Goal: Use online tool/utility: Utilize a website feature to perform a specific function

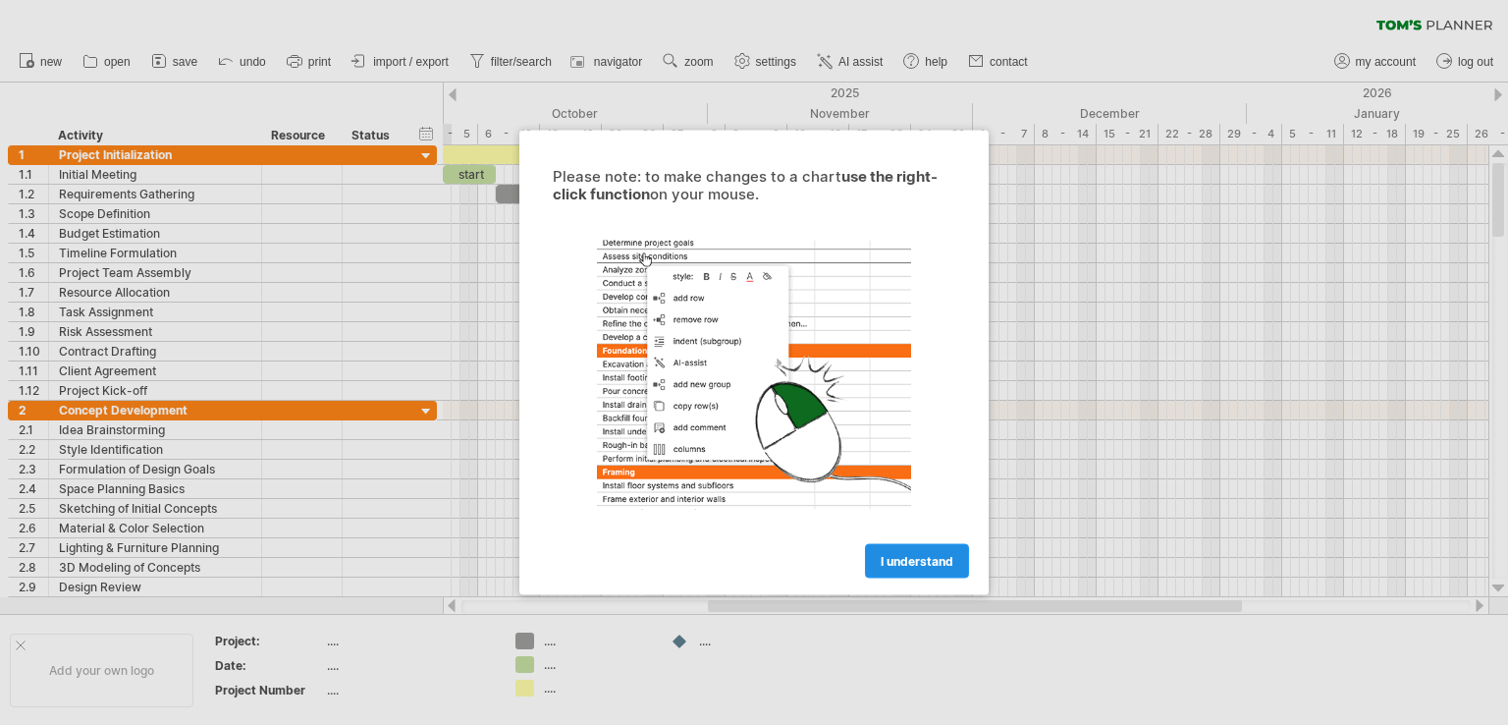
click at [922, 567] on span "I understand" at bounding box center [917, 561] width 73 height 15
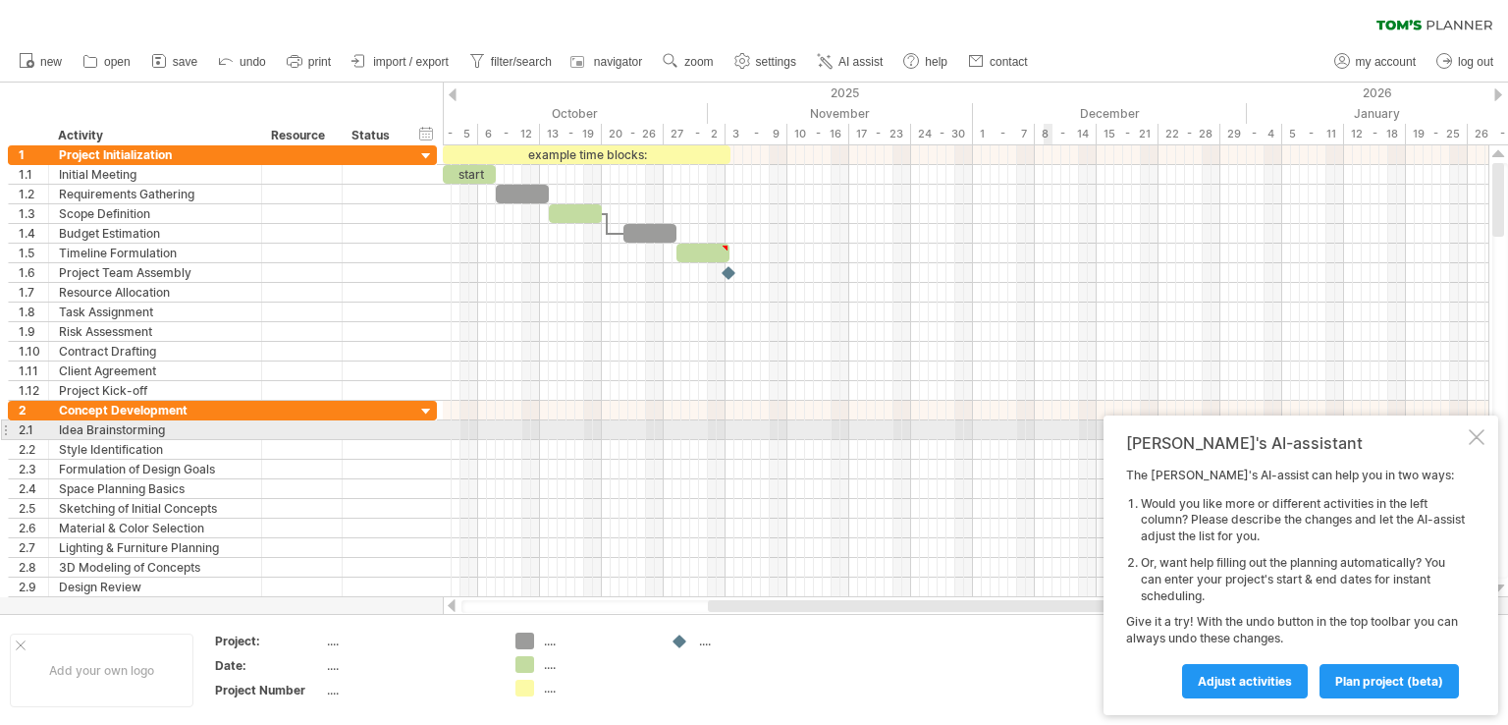
click at [1477, 433] on div at bounding box center [1477, 437] width 16 height 16
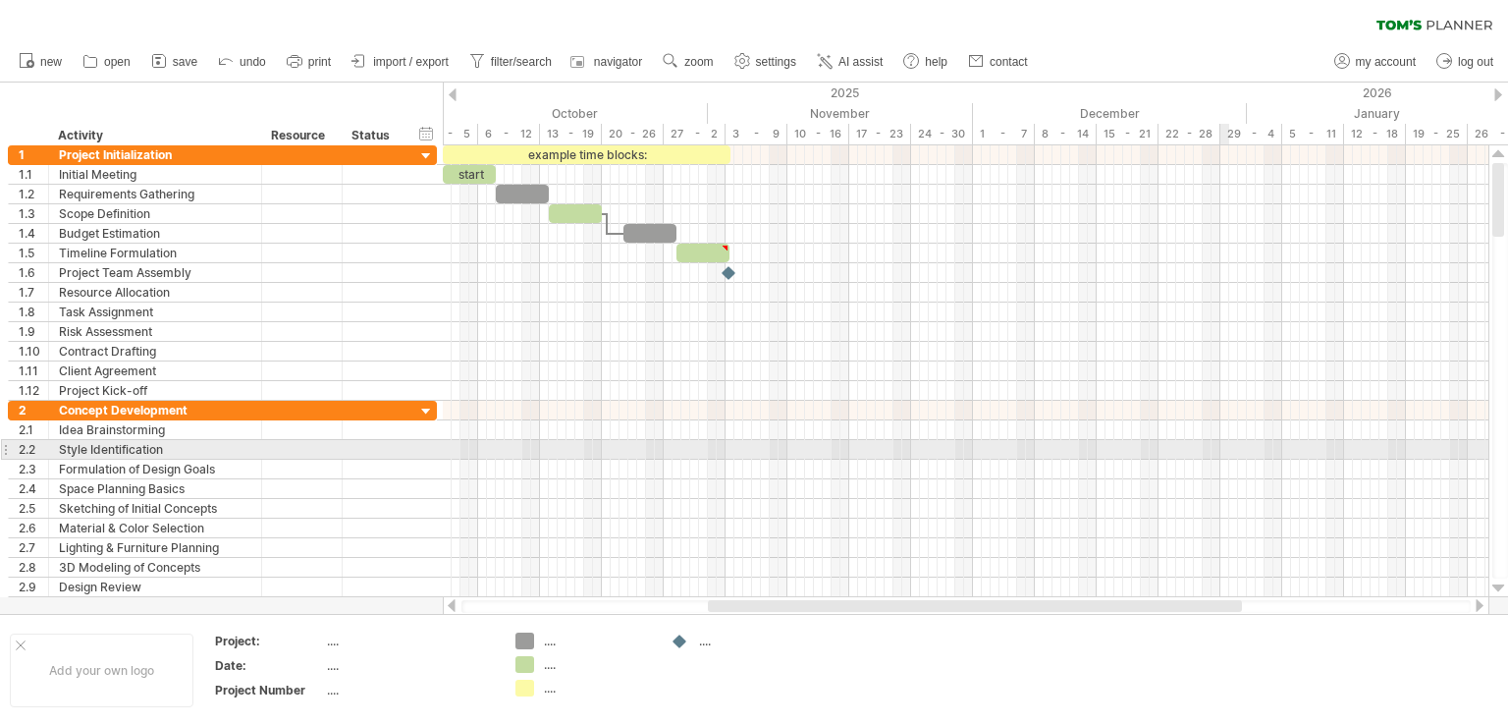
click at [1224, 451] on div at bounding box center [966, 450] width 1046 height 20
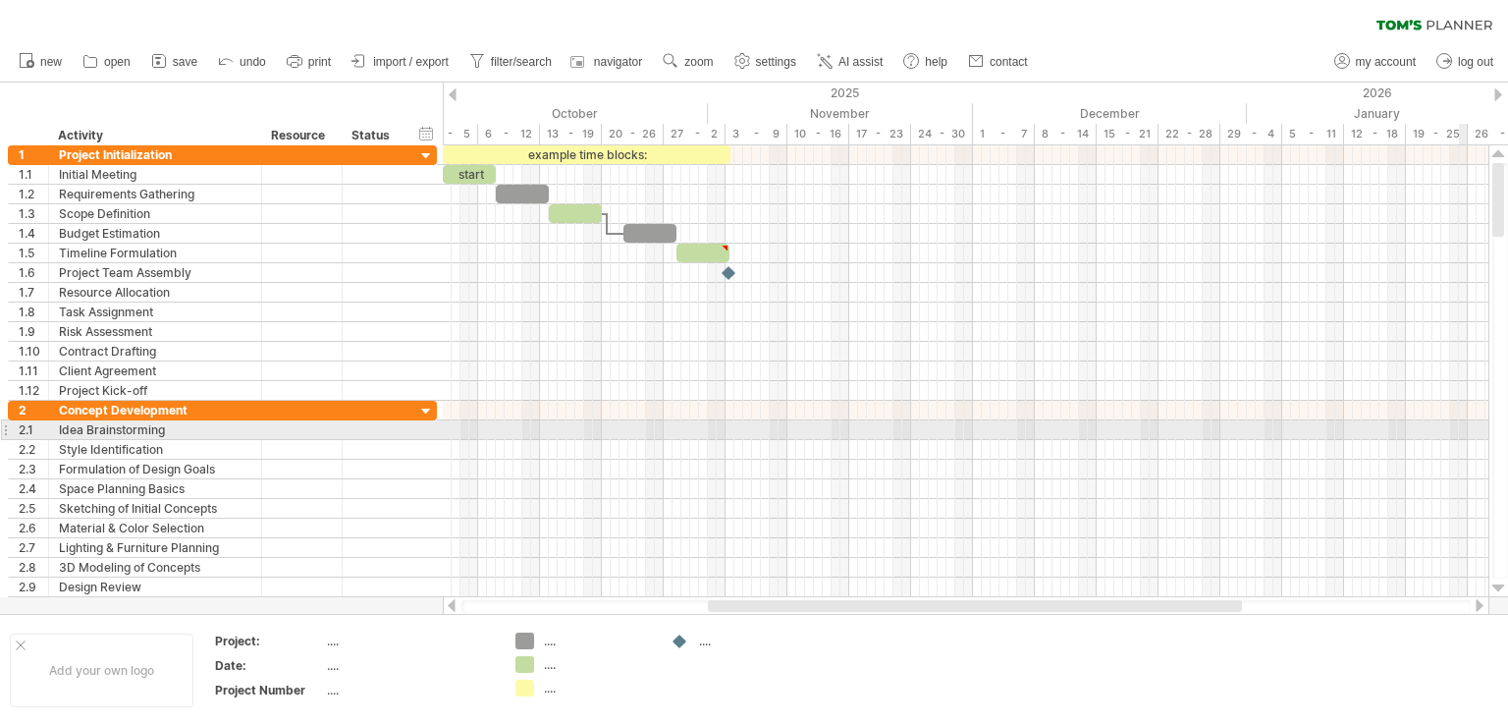
click at [1507, 433] on div at bounding box center [1501, 370] width 16 height 415
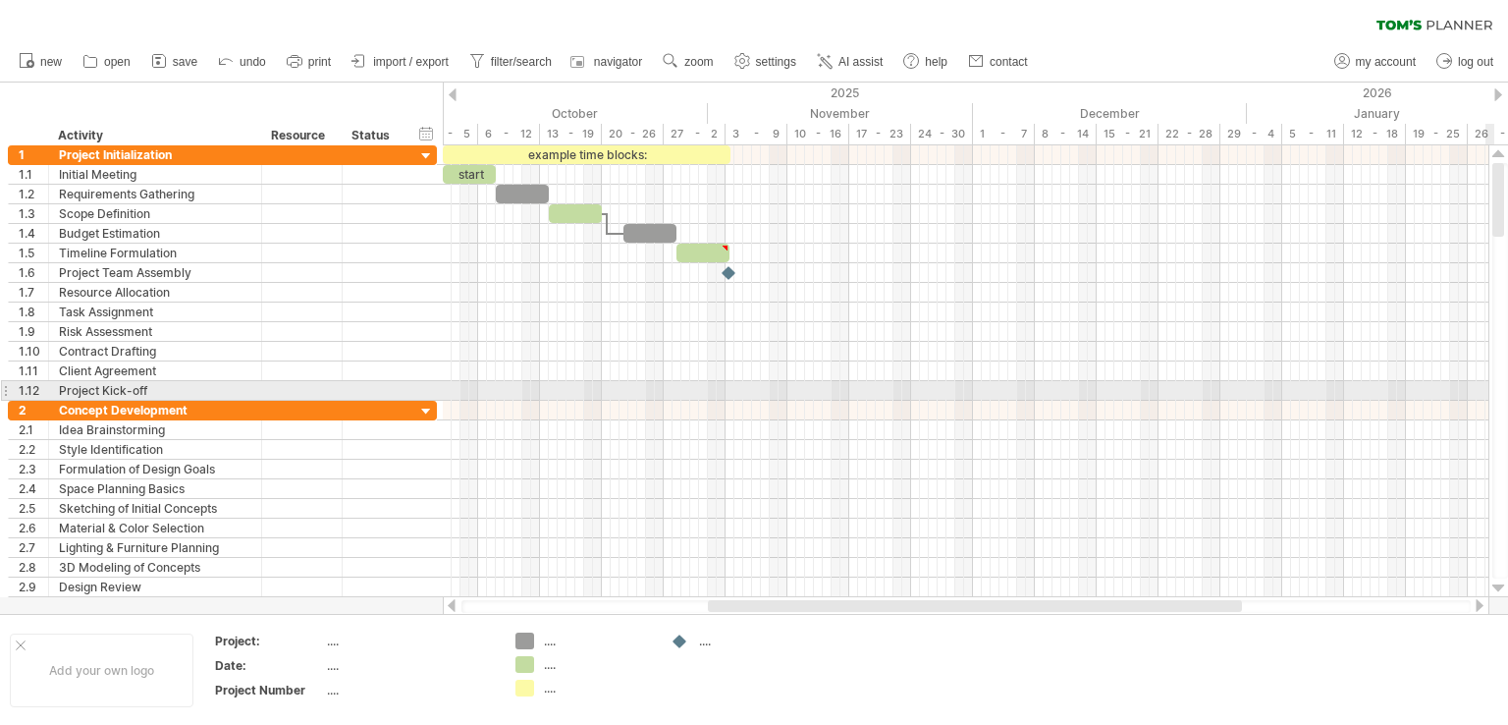
click at [1504, 394] on div at bounding box center [1501, 370] width 16 height 415
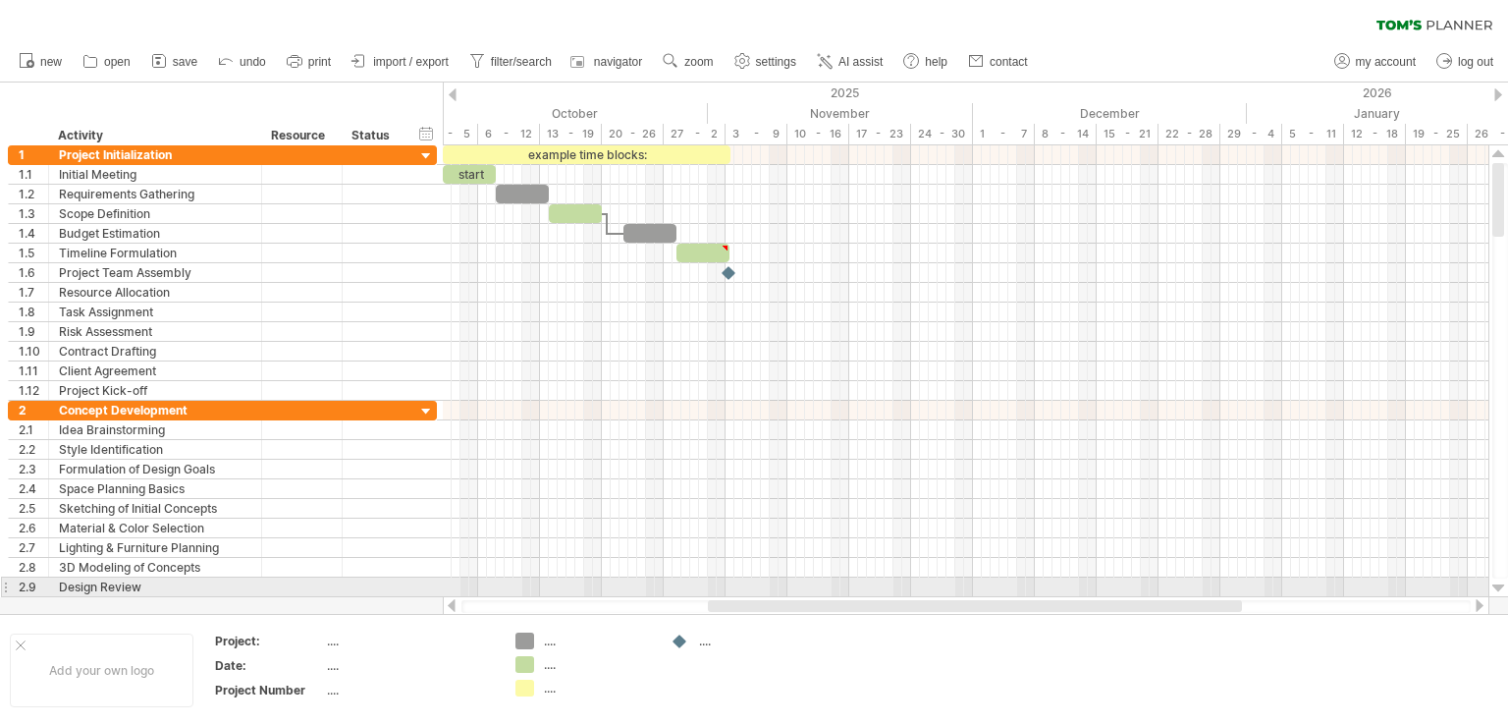
click at [1501, 586] on div at bounding box center [1499, 588] width 13 height 16
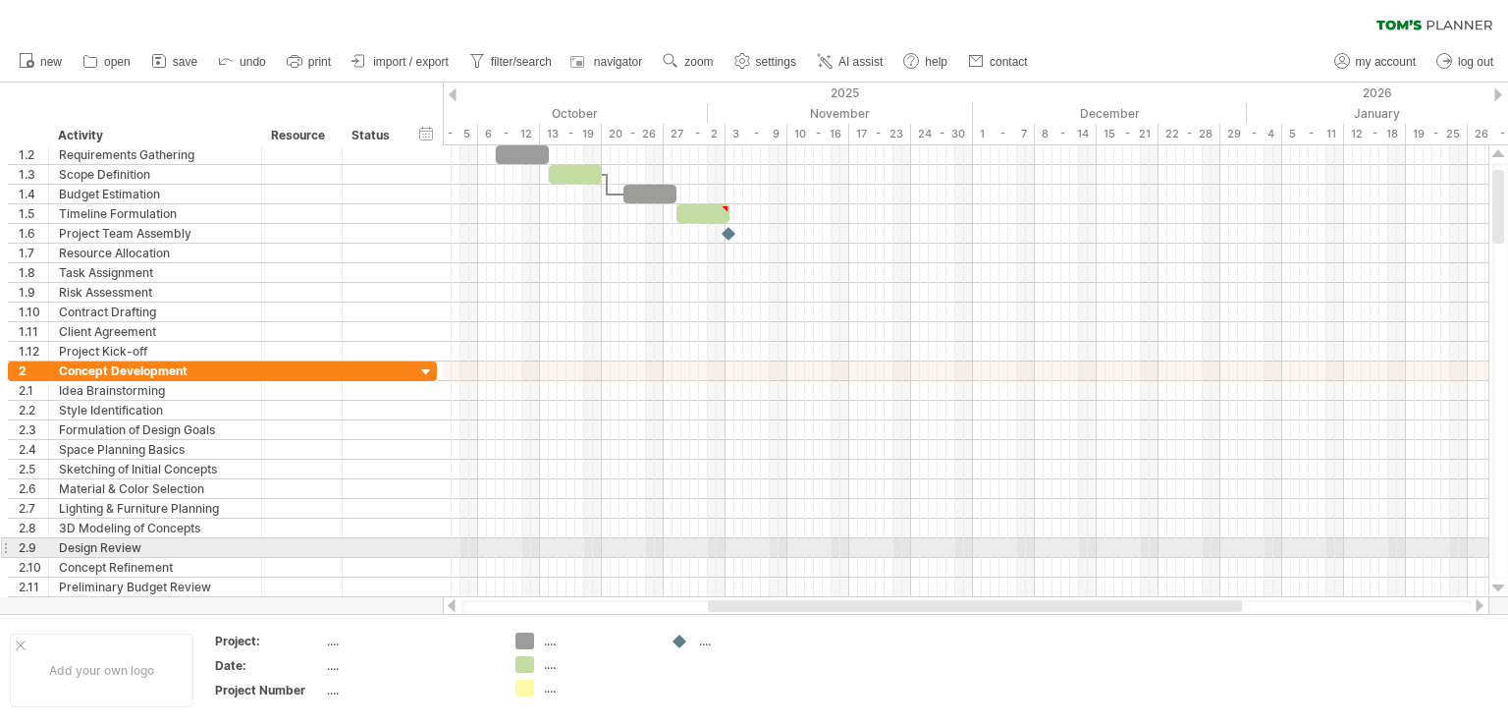
click at [1501, 586] on div at bounding box center [1499, 588] width 13 height 16
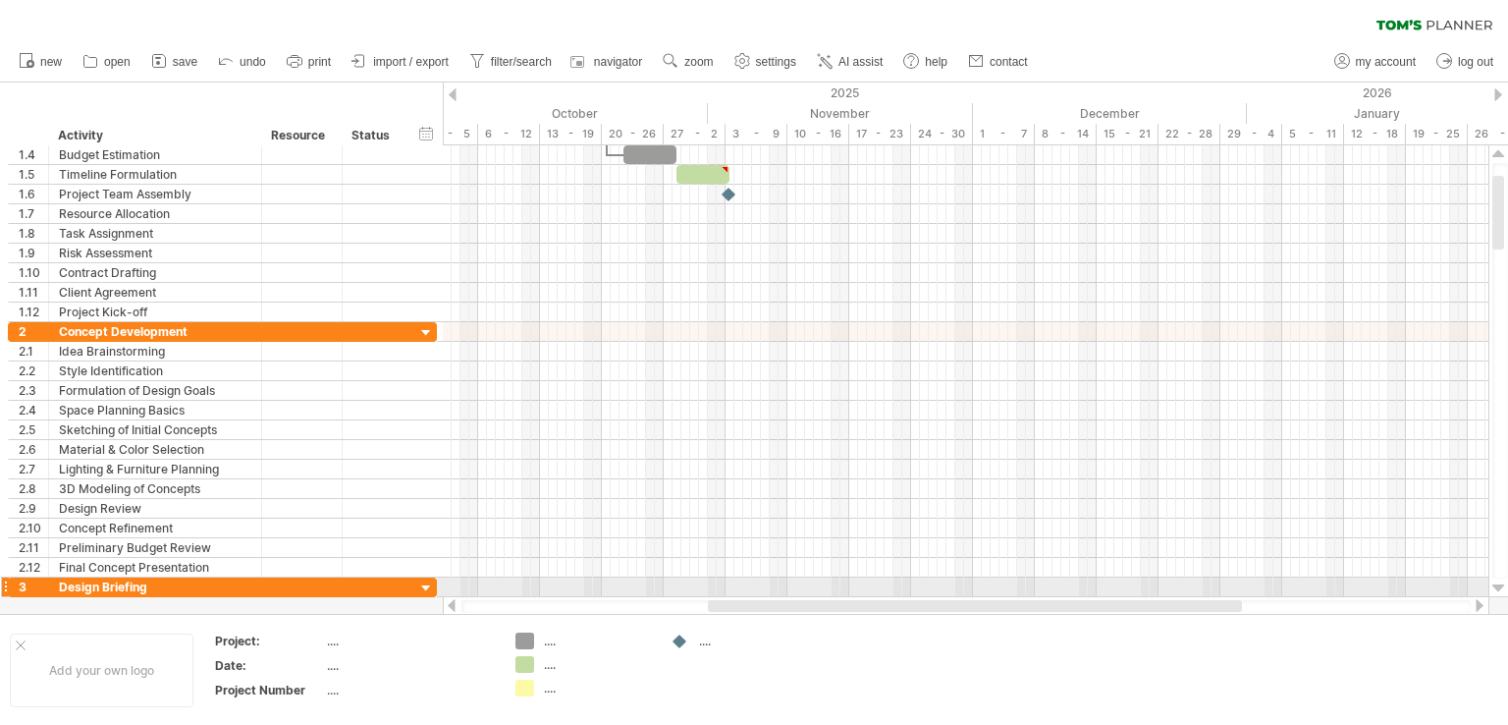
click at [1501, 586] on div at bounding box center [1499, 588] width 13 height 16
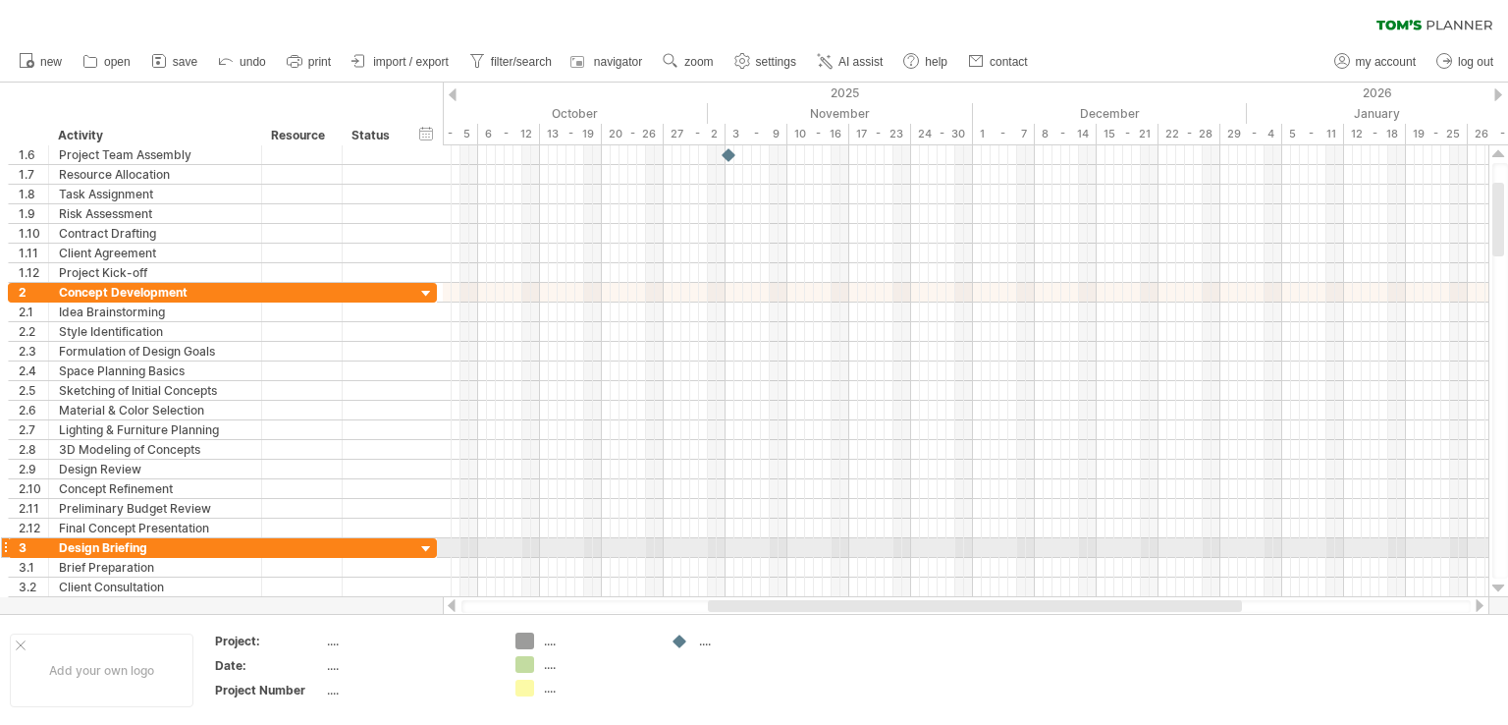
click at [1501, 586] on div at bounding box center [1499, 588] width 13 height 16
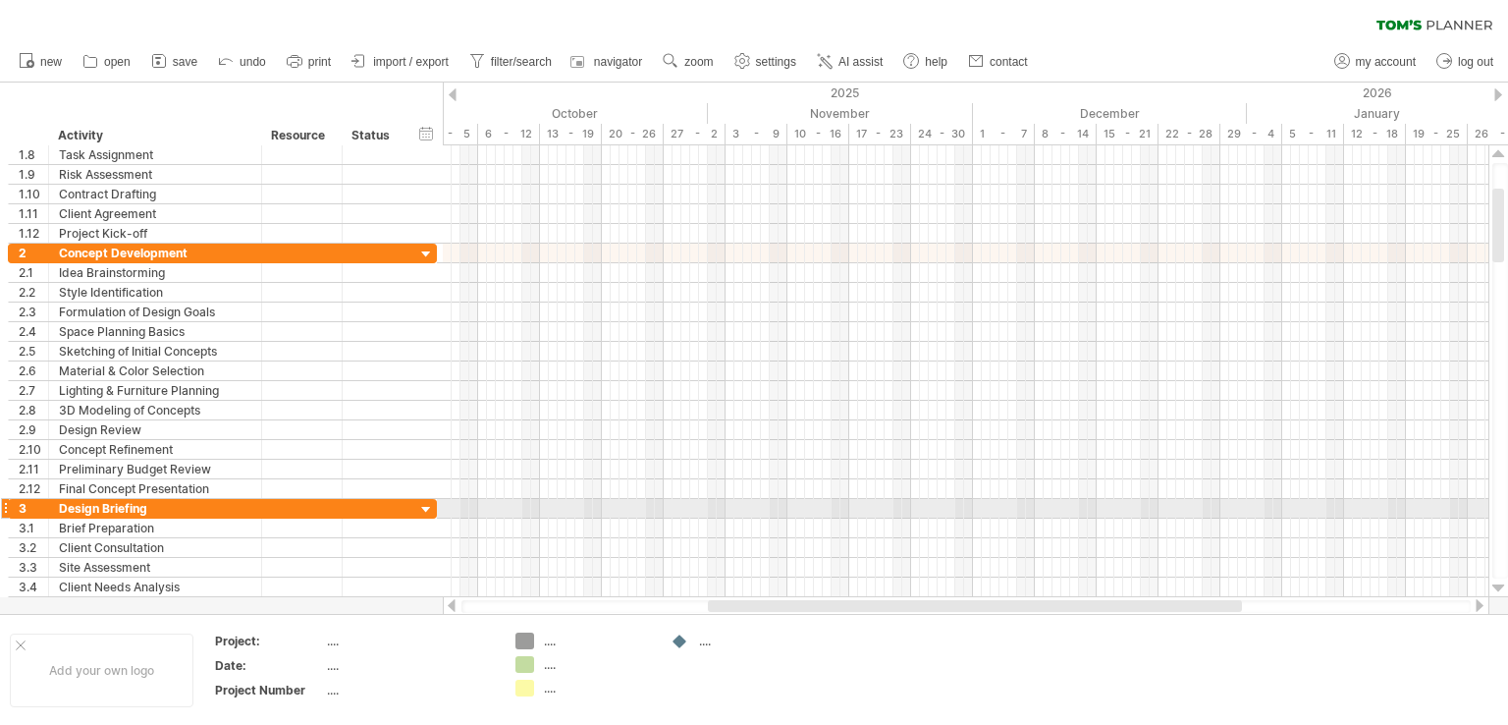
click at [1501, 586] on div at bounding box center [1499, 588] width 13 height 16
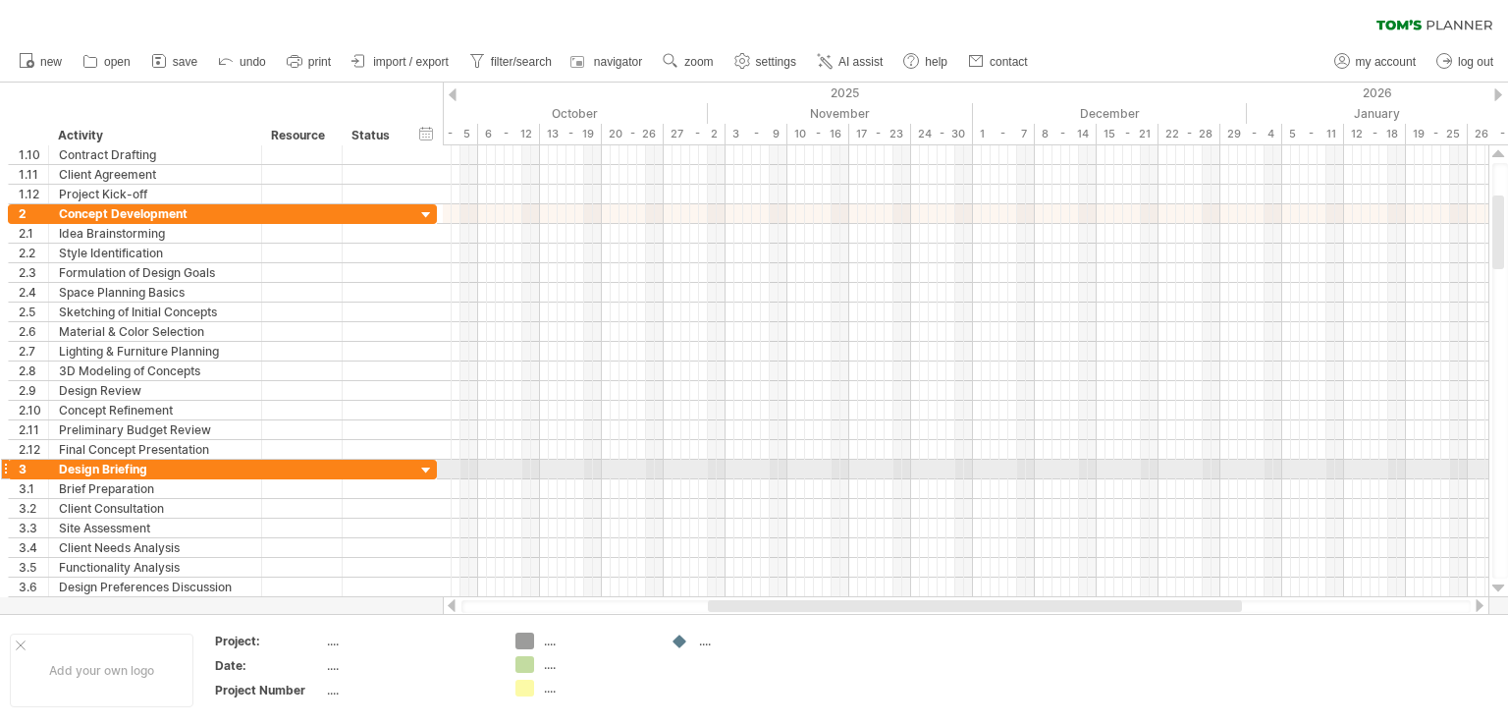
click at [1501, 586] on div at bounding box center [1499, 588] width 13 height 16
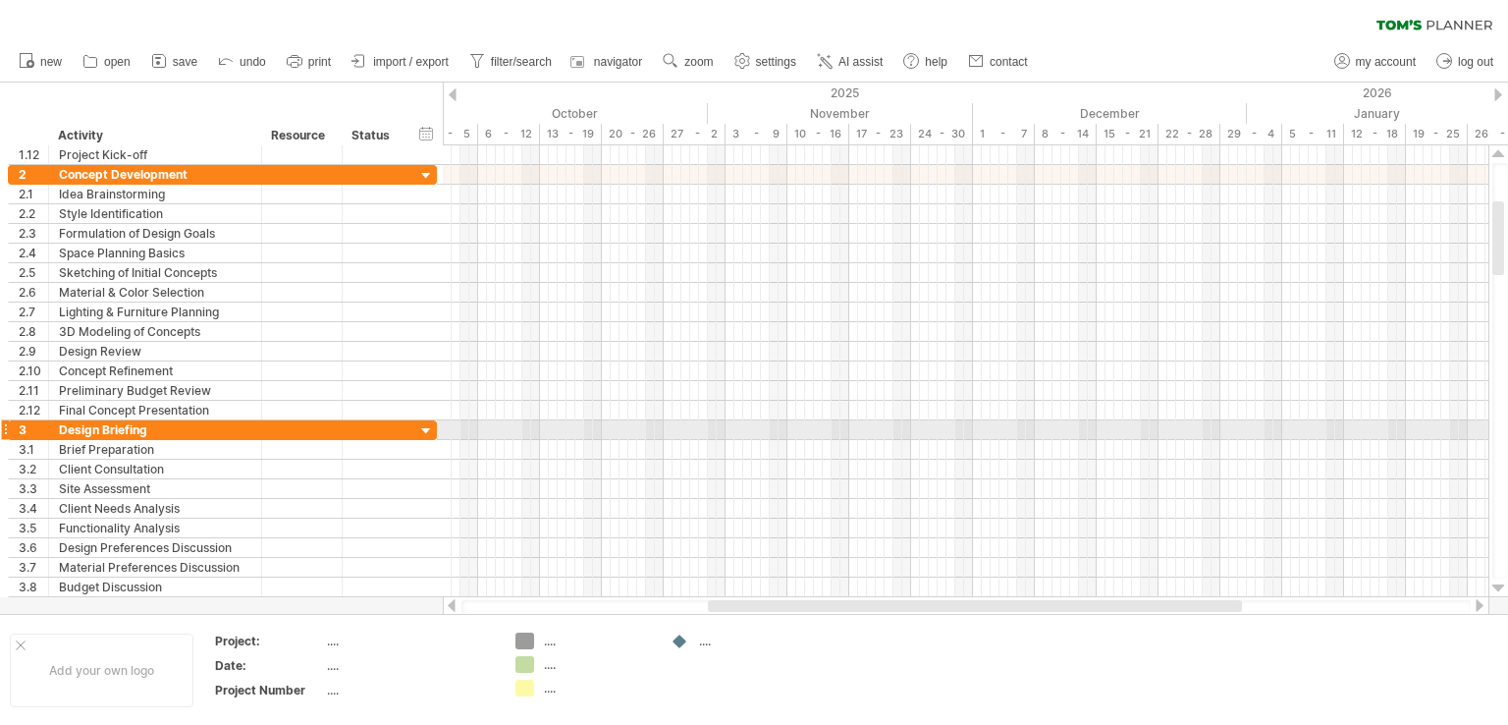
click at [1501, 586] on div at bounding box center [1499, 588] width 13 height 16
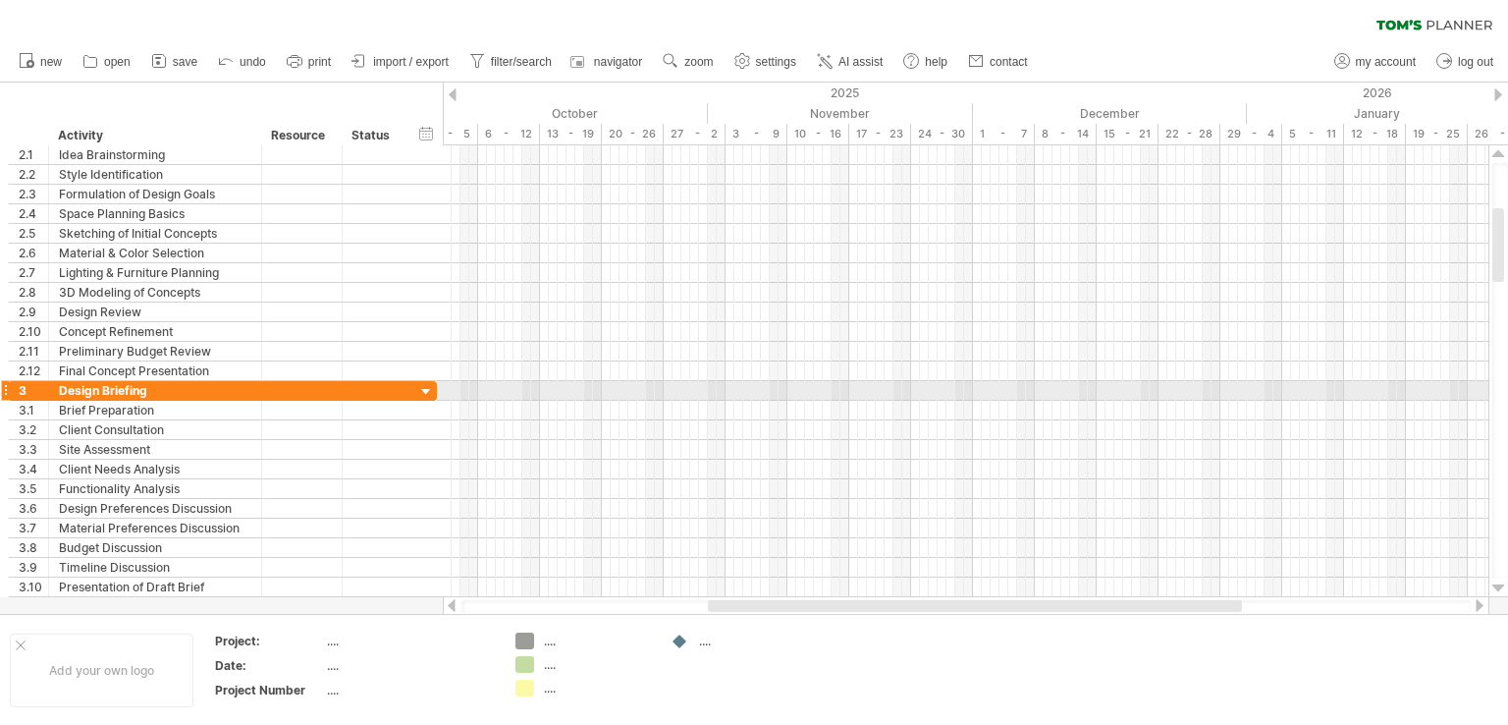
click at [1501, 586] on div at bounding box center [1499, 588] width 13 height 16
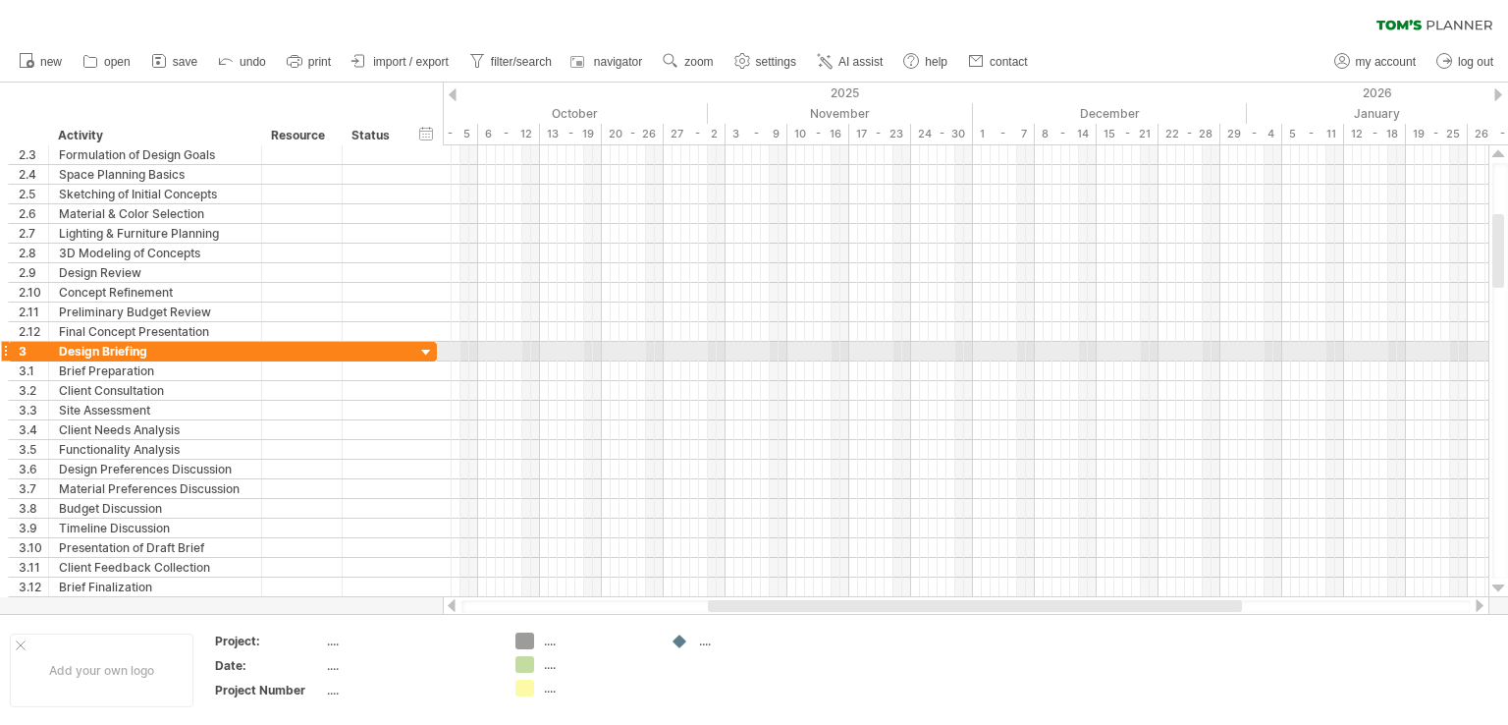
click at [1501, 586] on div at bounding box center [1499, 588] width 13 height 16
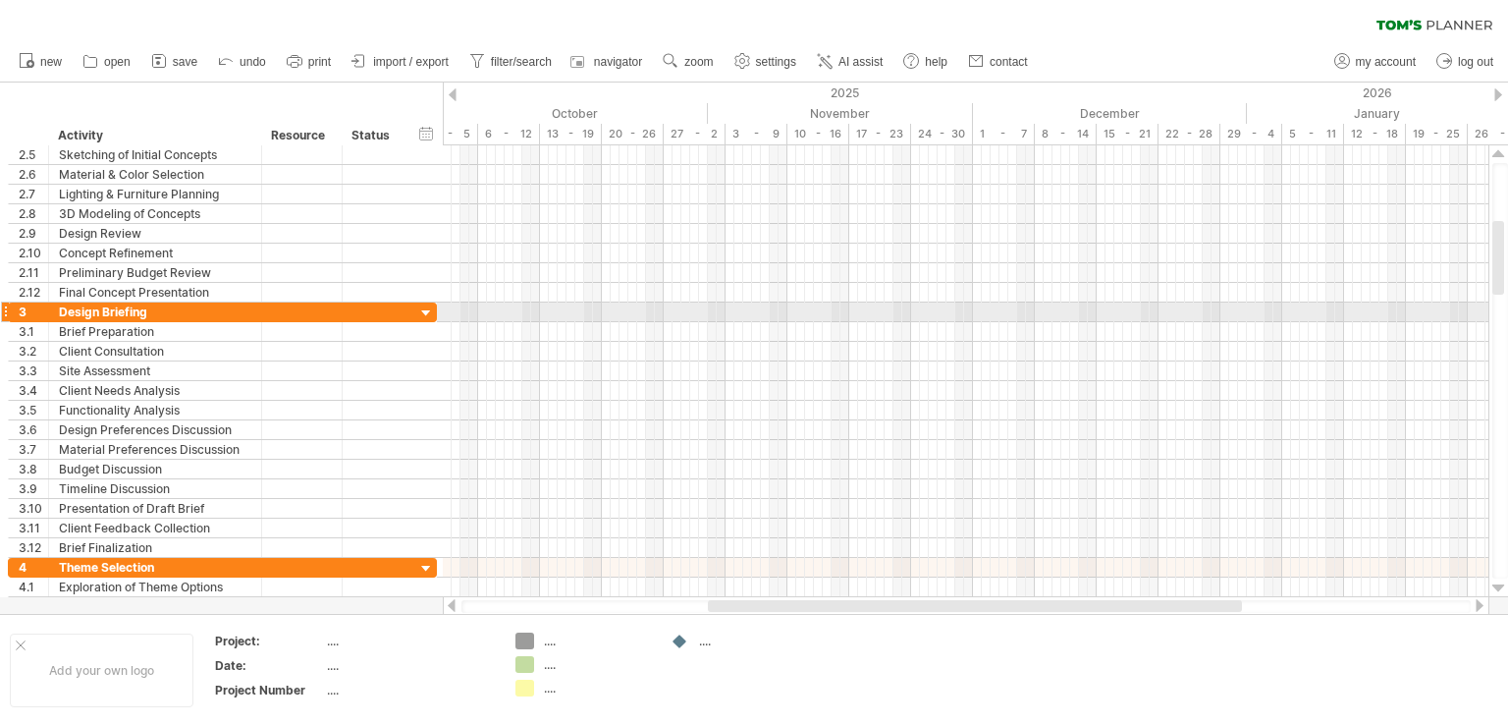
click at [1501, 586] on div at bounding box center [1499, 588] width 13 height 16
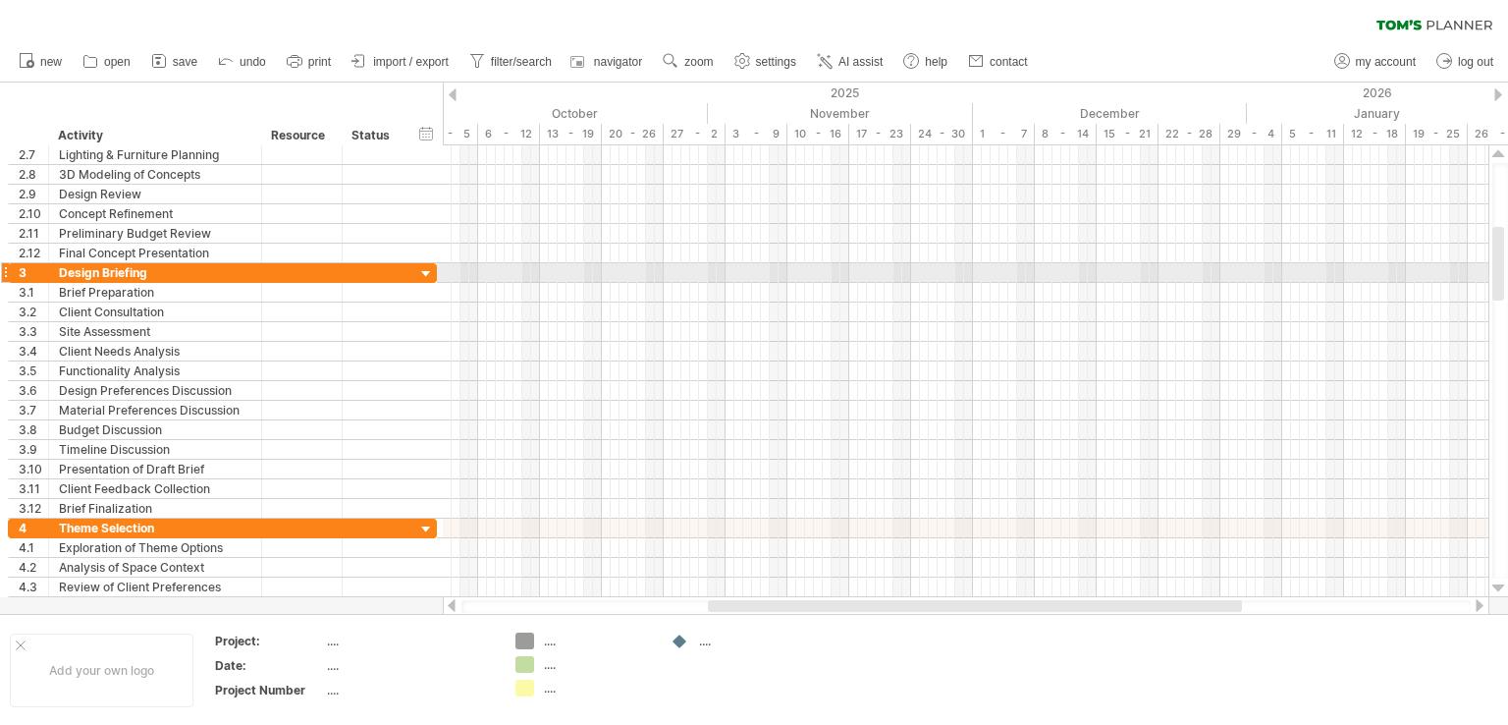
click at [1501, 586] on div at bounding box center [1499, 588] width 13 height 16
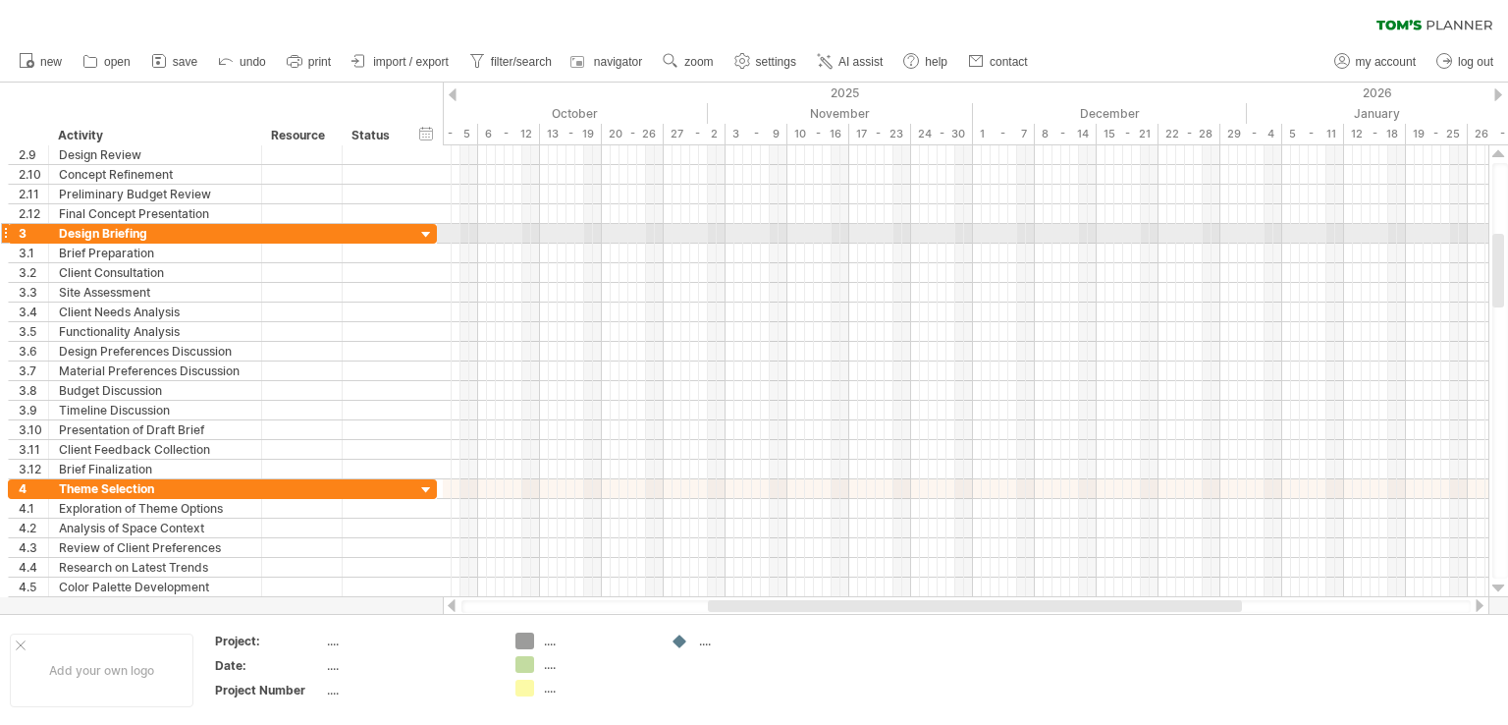
click at [1501, 586] on div at bounding box center [1499, 588] width 13 height 16
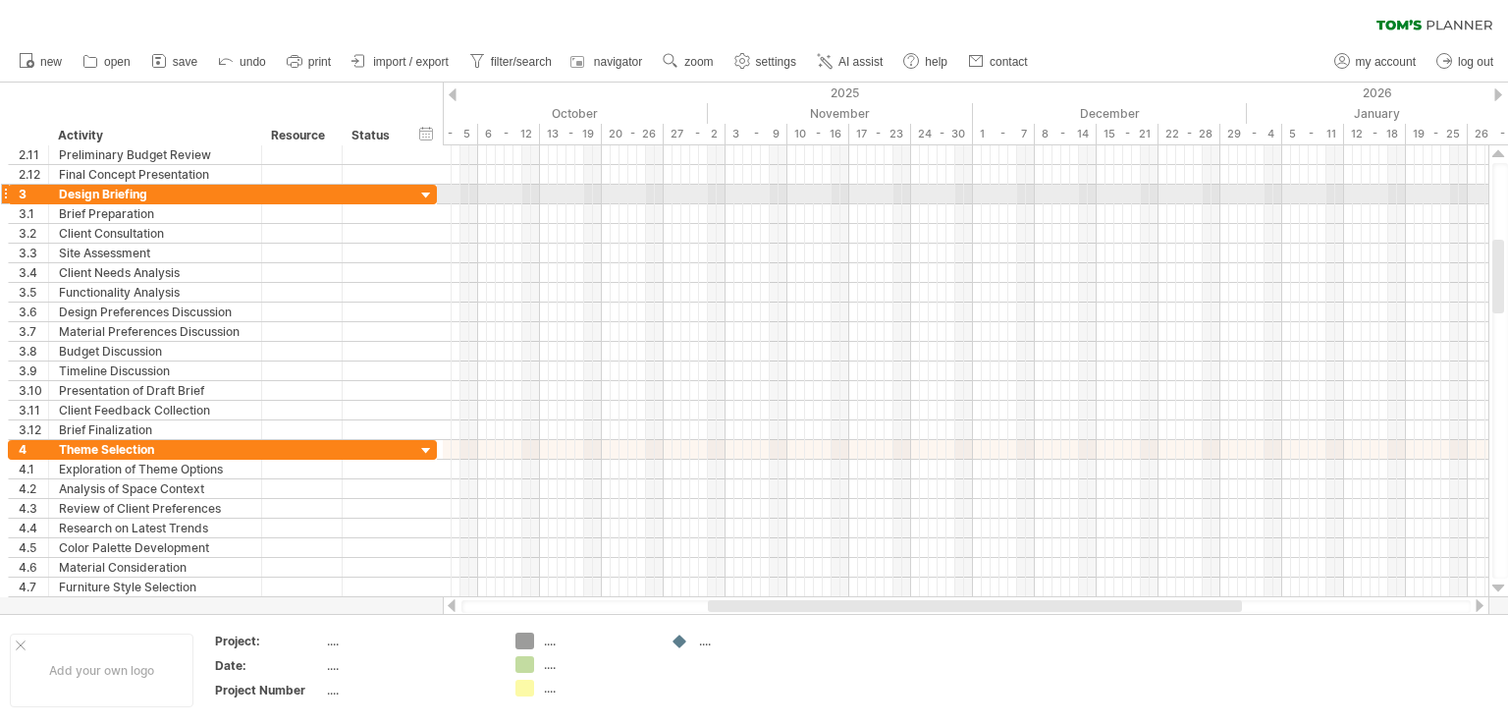
click at [1501, 586] on div at bounding box center [1499, 588] width 13 height 16
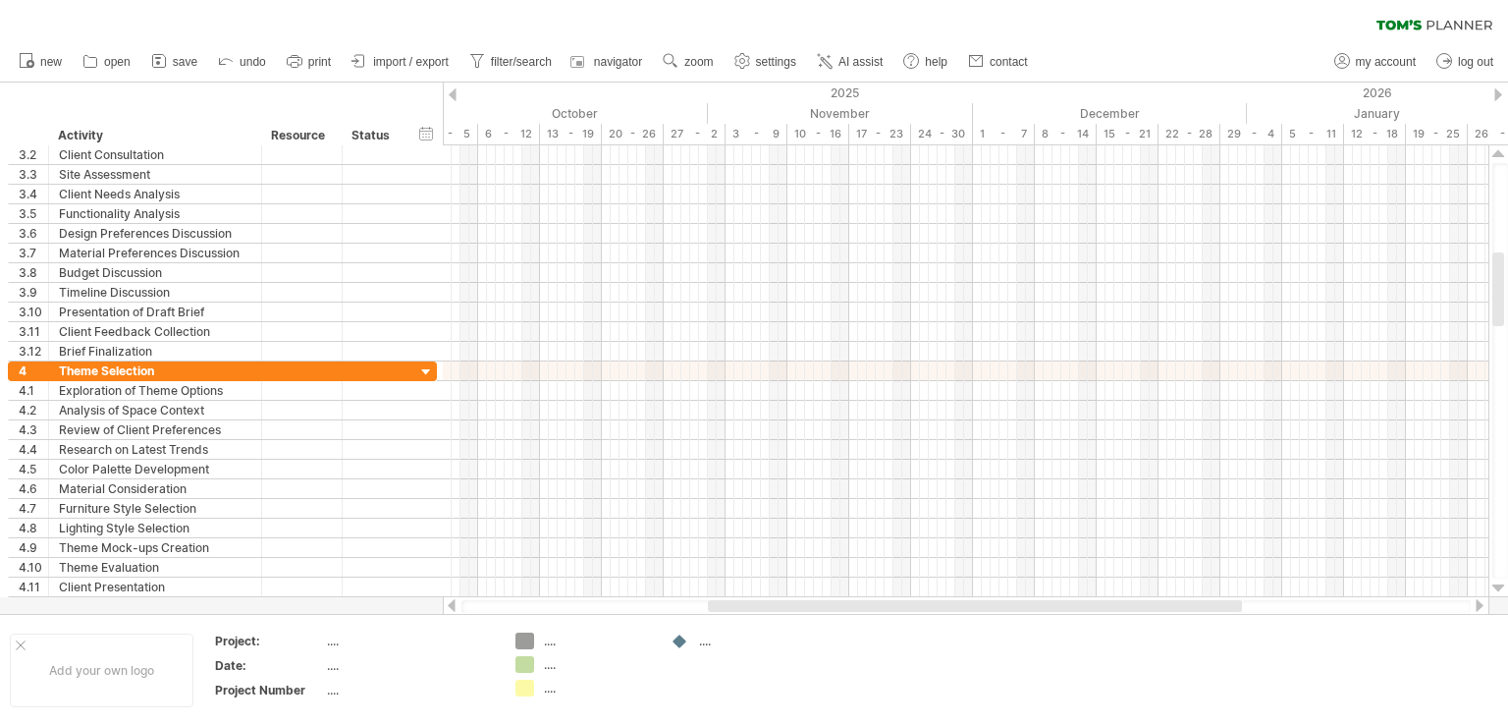
click at [1501, 586] on div at bounding box center [1499, 588] width 13 height 16
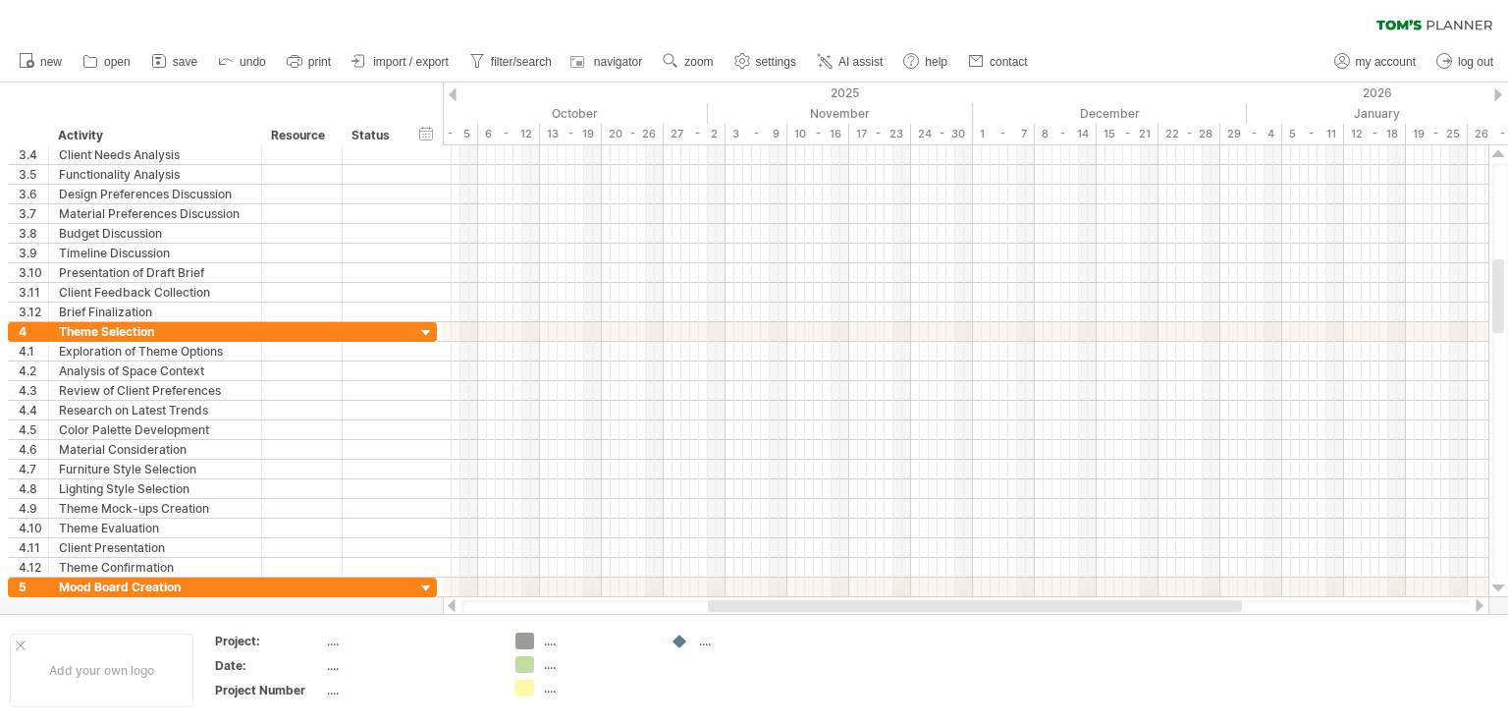
click at [1501, 586] on div at bounding box center [1499, 588] width 13 height 16
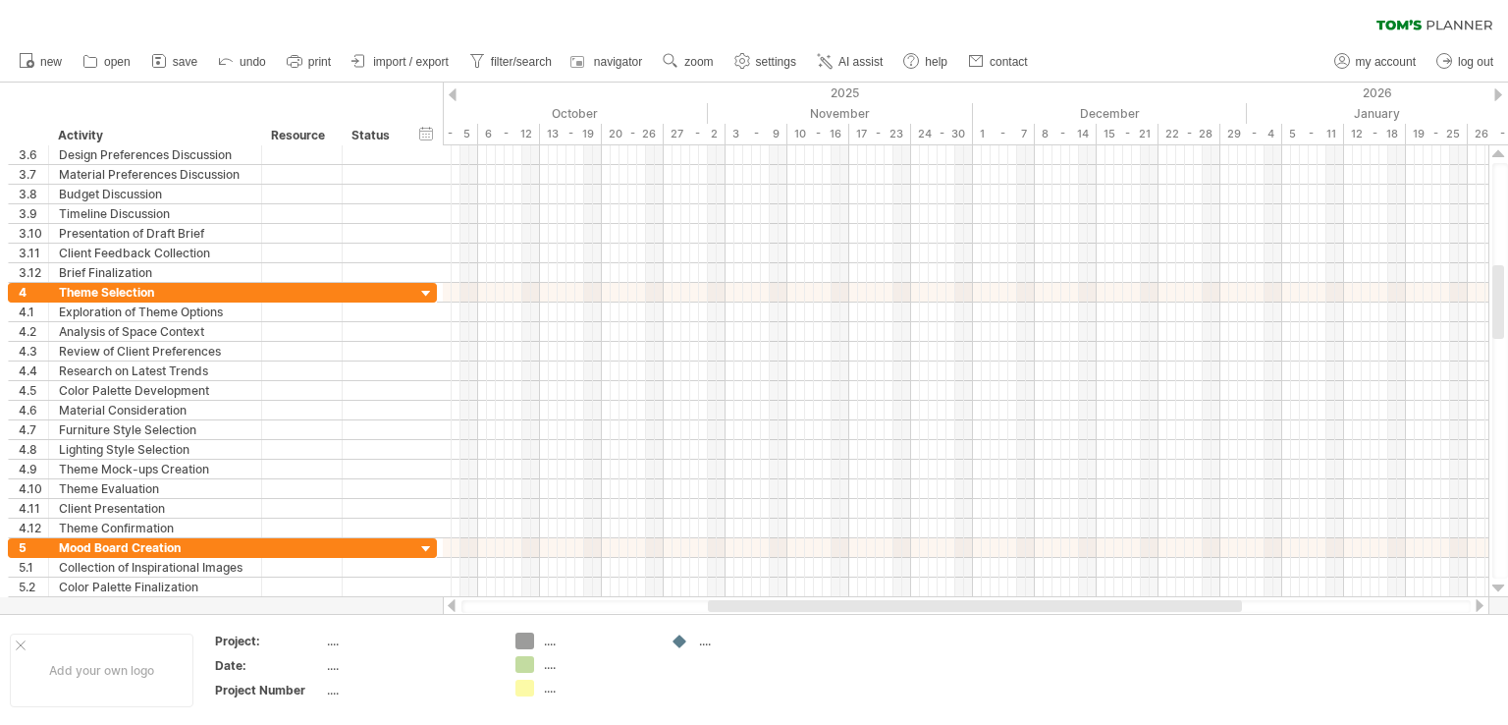
click at [1501, 586] on div at bounding box center [1499, 588] width 13 height 16
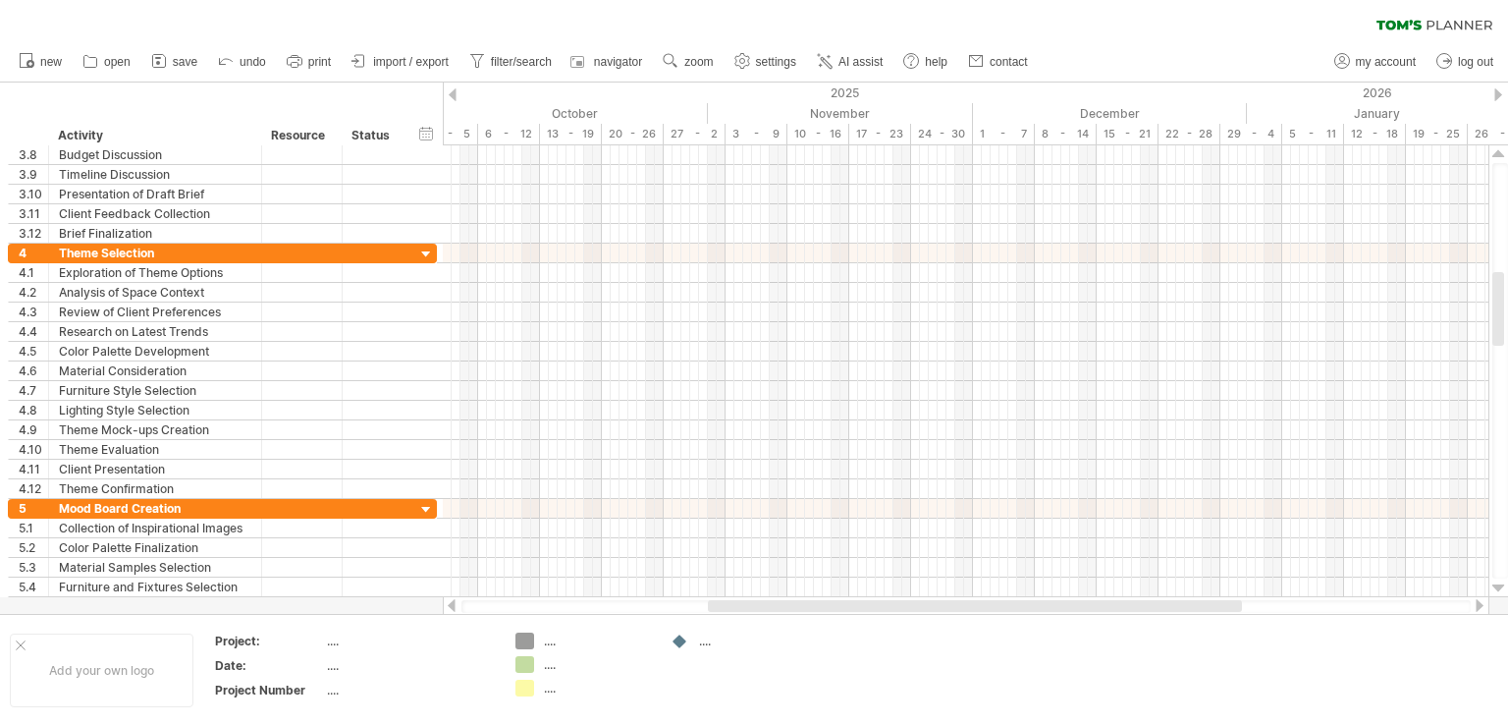
click at [1501, 586] on div at bounding box center [1499, 588] width 13 height 16
